Goal: Task Accomplishment & Management: Complete application form

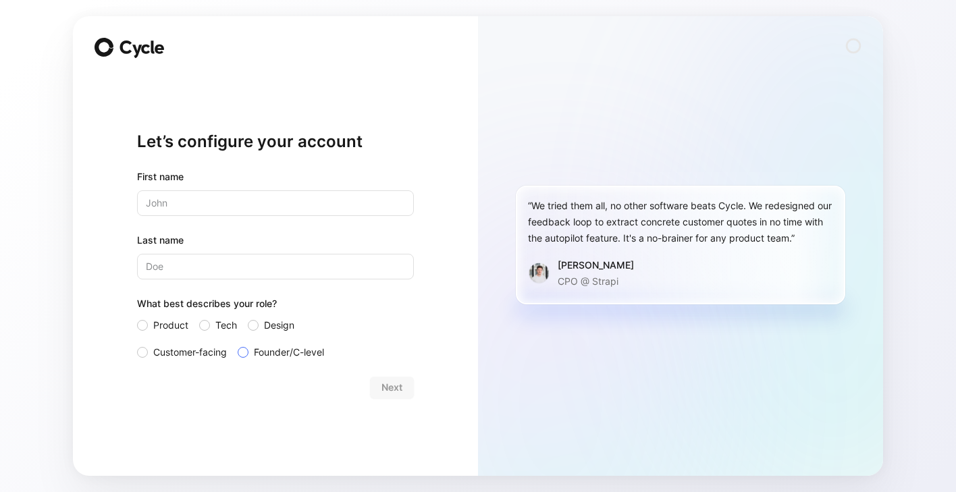
click at [244, 352] on div at bounding box center [243, 352] width 11 height 11
click at [238, 344] on input "Founder/C-level" at bounding box center [238, 344] width 0 height 0
click at [230, 207] on input "text" at bounding box center [275, 203] width 277 height 26
type input "[PERSON_NAME]"
type input "Udbjørg"
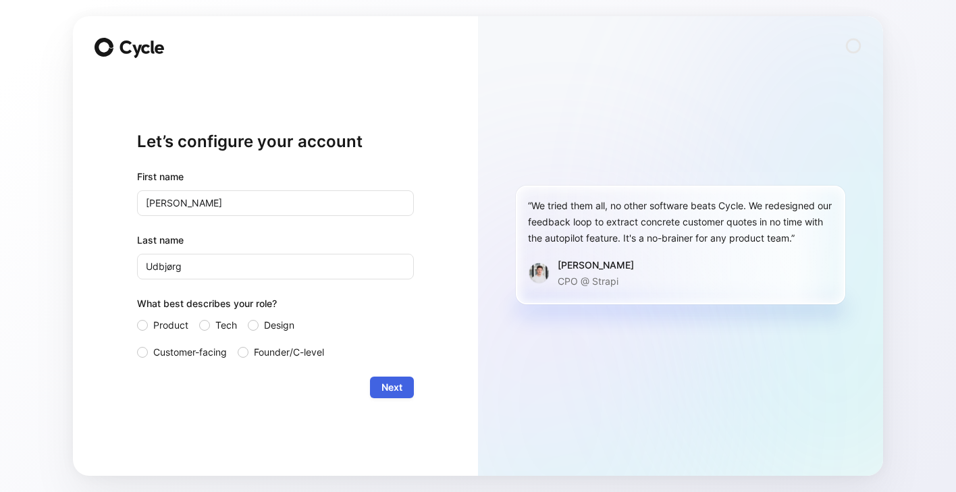
click at [400, 380] on span "Next" at bounding box center [392, 388] width 21 height 16
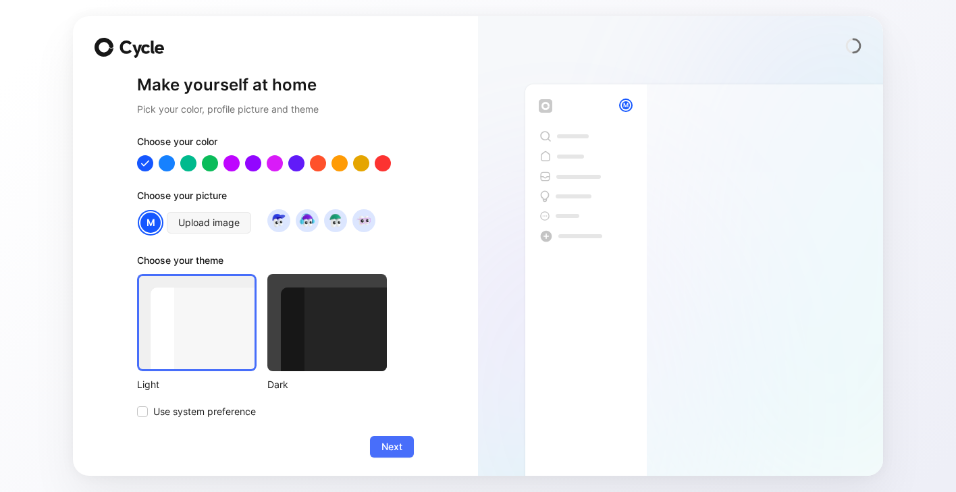
click at [325, 350] on div at bounding box center [327, 322] width 120 height 97
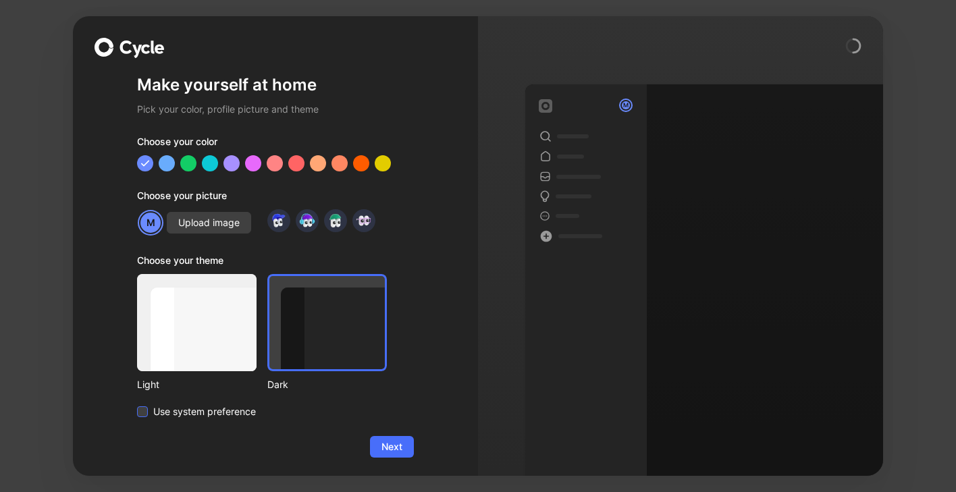
click at [182, 419] on span "Use system preference" at bounding box center [204, 412] width 103 height 16
click at [137, 404] on input "Use system preference" at bounding box center [137, 404] width 0 height 0
click at [409, 448] on div "Make yourself at home Pick your color, profile picture and theme Choose your co…" at bounding box center [275, 246] width 405 height 460
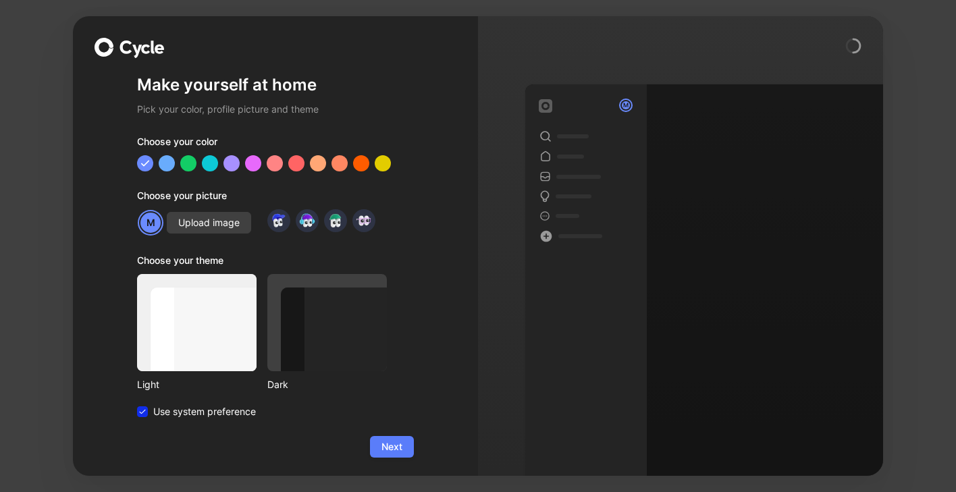
click at [394, 442] on span "Next" at bounding box center [392, 447] width 21 height 16
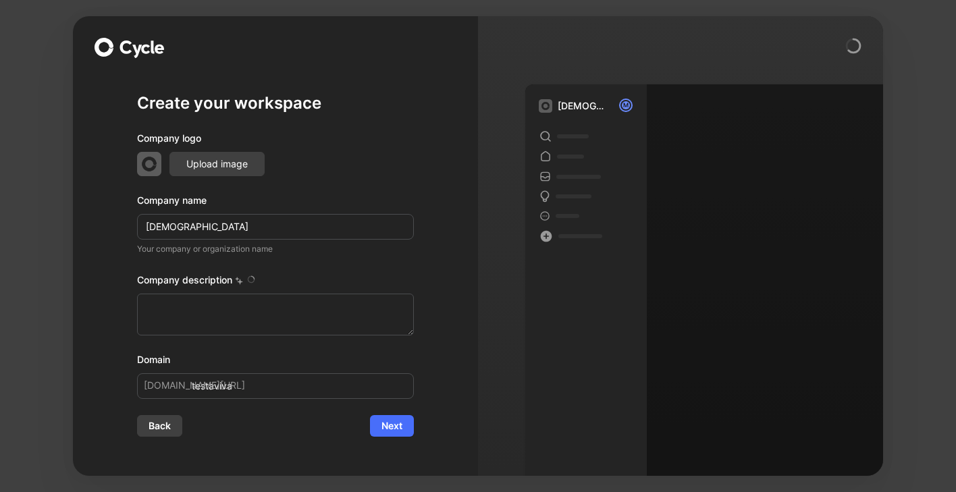
type textarea "TestaViva is a Danish company founded in [DATE] that operates a digital legal p…"
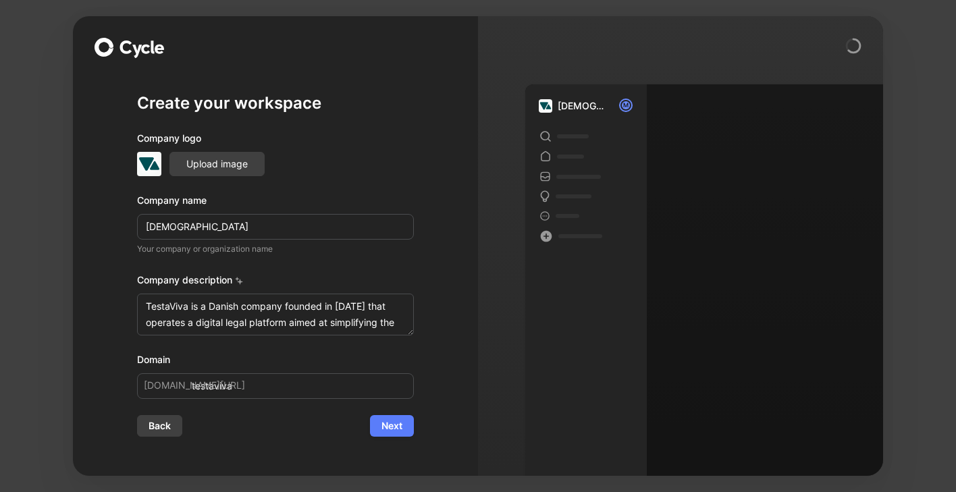
click at [401, 426] on span "Next" at bounding box center [392, 426] width 21 height 16
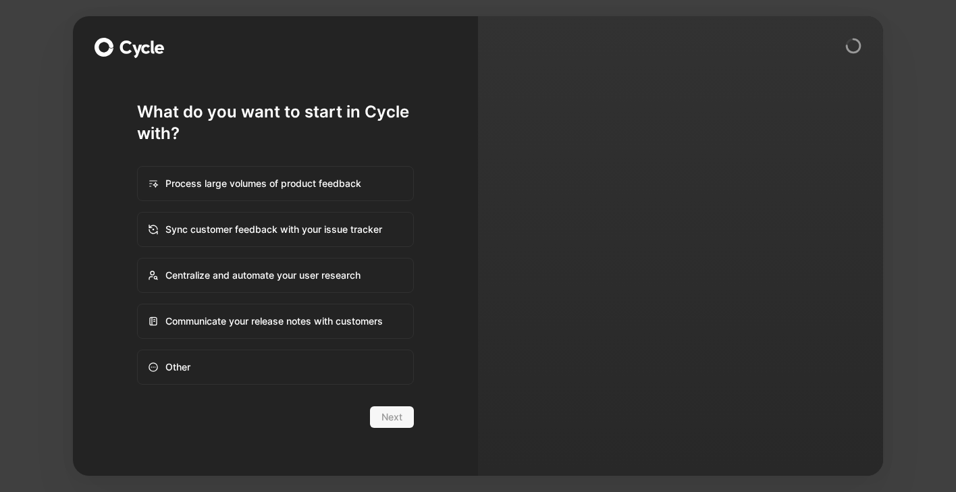
click at [297, 368] on div "Other" at bounding box center [275, 367] width 274 height 32
click at [138, 351] on input "Other" at bounding box center [138, 350] width 1 height 1
radio input "true"
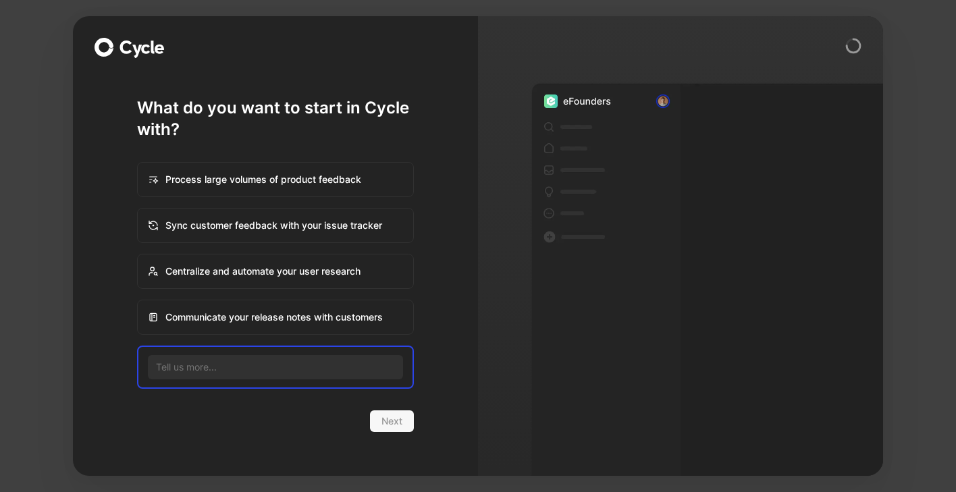
click at [451, 278] on div "What do you want to start in Cycle with? Process large volumes of product feedb…" at bounding box center [275, 246] width 405 height 460
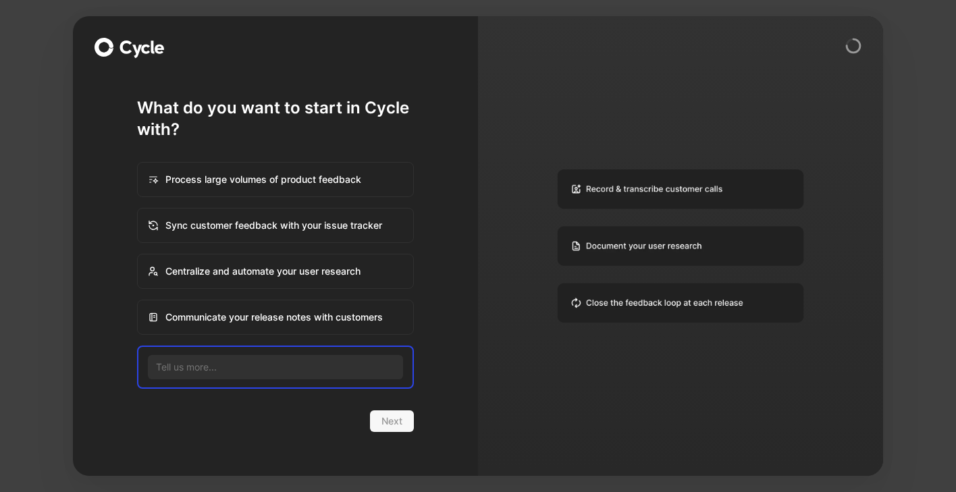
click at [402, 231] on div "Sync customer feedback with your issue tracker" at bounding box center [275, 225] width 274 height 32
click at [138, 209] on input "Sync customer feedback with your issue tracker" at bounding box center [138, 209] width 1 height 1
radio input "true"
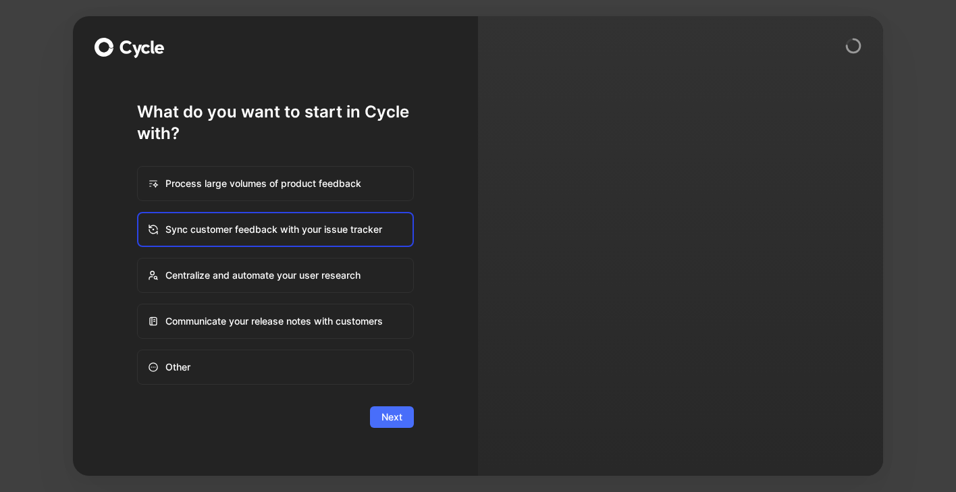
click at [386, 267] on div "Centralize and automate your user research" at bounding box center [275, 275] width 274 height 32
click at [138, 259] on input "Centralize and automate your user research" at bounding box center [138, 259] width 1 height 1
radio input "true"
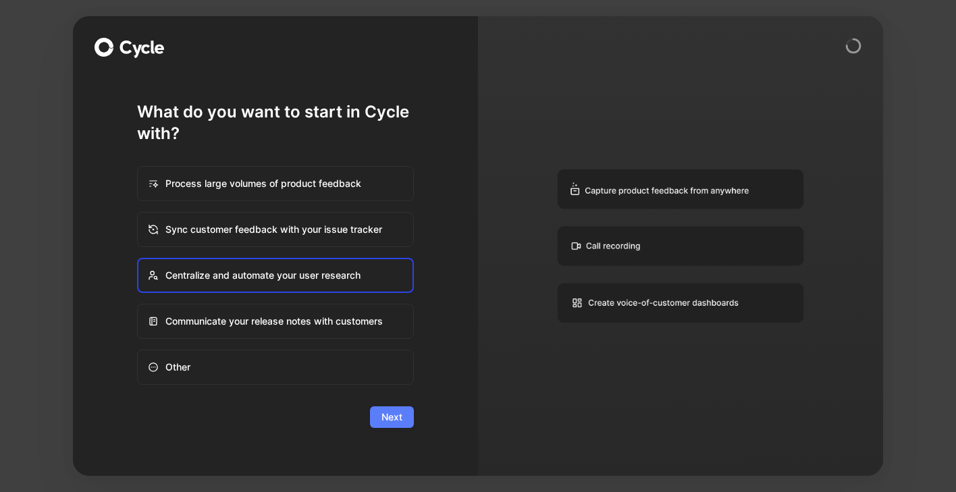
click at [405, 425] on button "Next" at bounding box center [392, 418] width 44 height 22
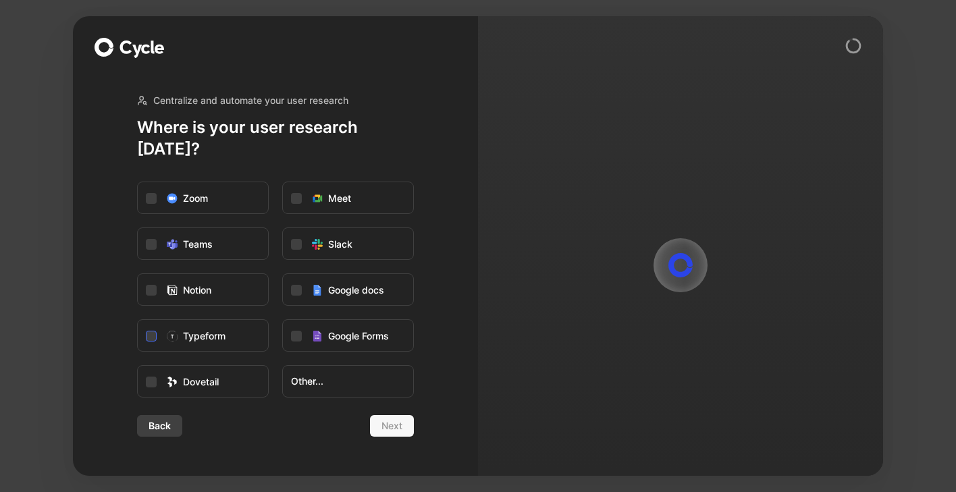
click at [233, 322] on label "Typeform" at bounding box center [203, 336] width 130 height 32
click at [138, 320] on input "Typeform" at bounding box center [138, 320] width 0 height 0
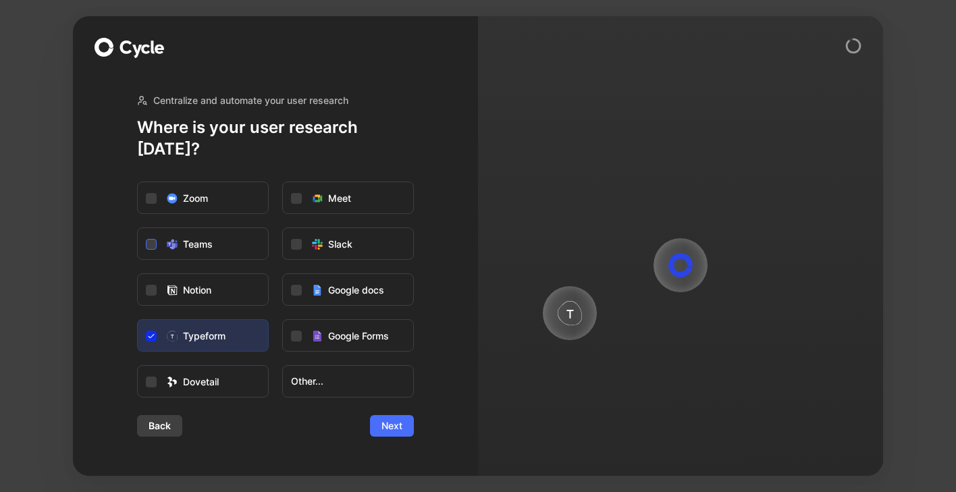
click at [249, 239] on label "Teams" at bounding box center [203, 244] width 130 height 32
click at [138, 228] on input "Teams" at bounding box center [138, 228] width 0 height 0
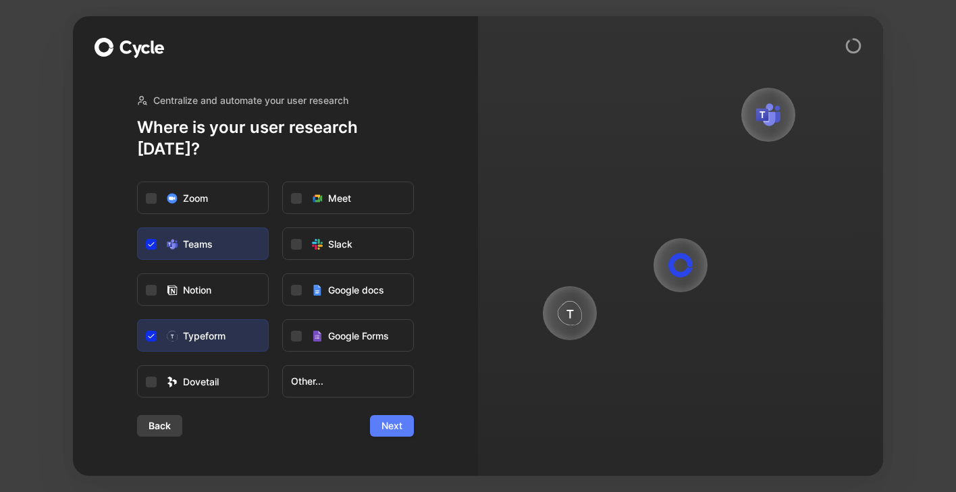
click at [396, 415] on button "Next" at bounding box center [392, 426] width 44 height 22
